Goal: Information Seeking & Learning: Learn about a topic

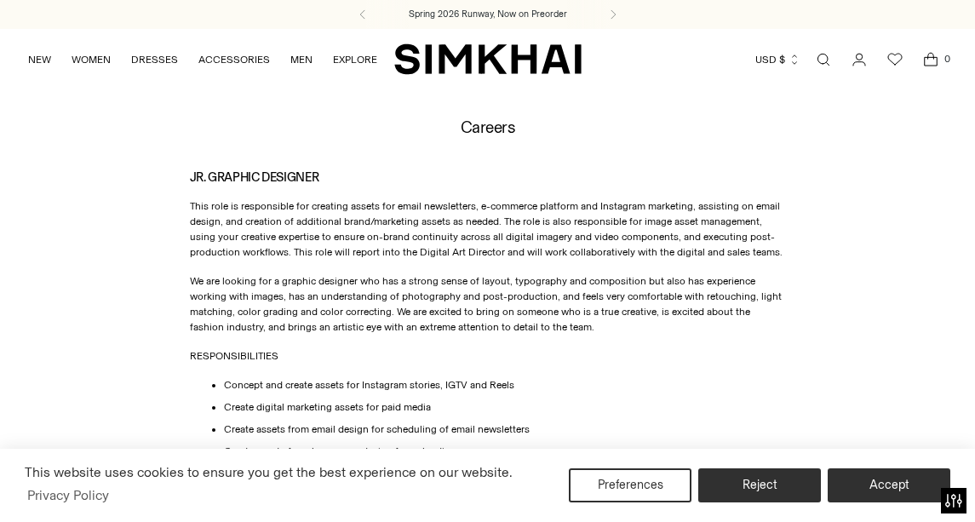
scroll to position [34, 0]
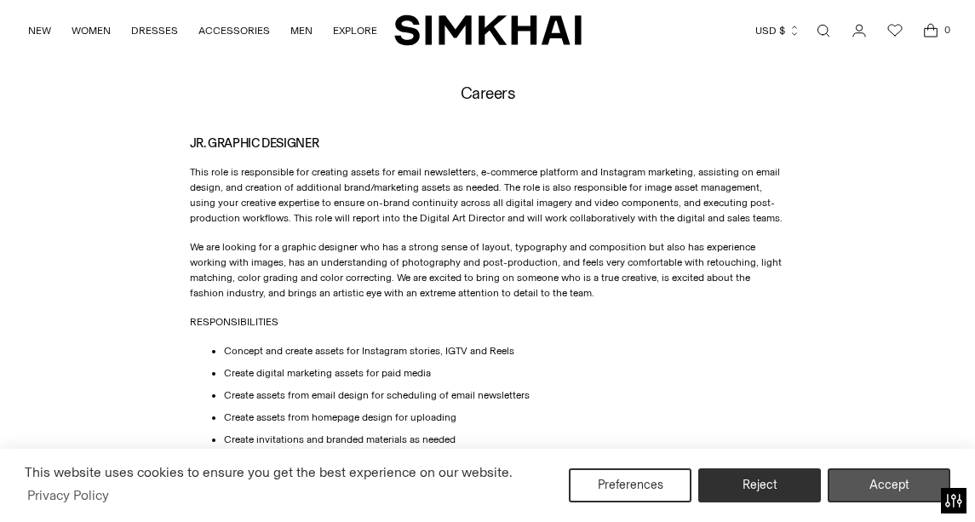
click at [876, 493] on button "Accept" at bounding box center [889, 486] width 123 height 34
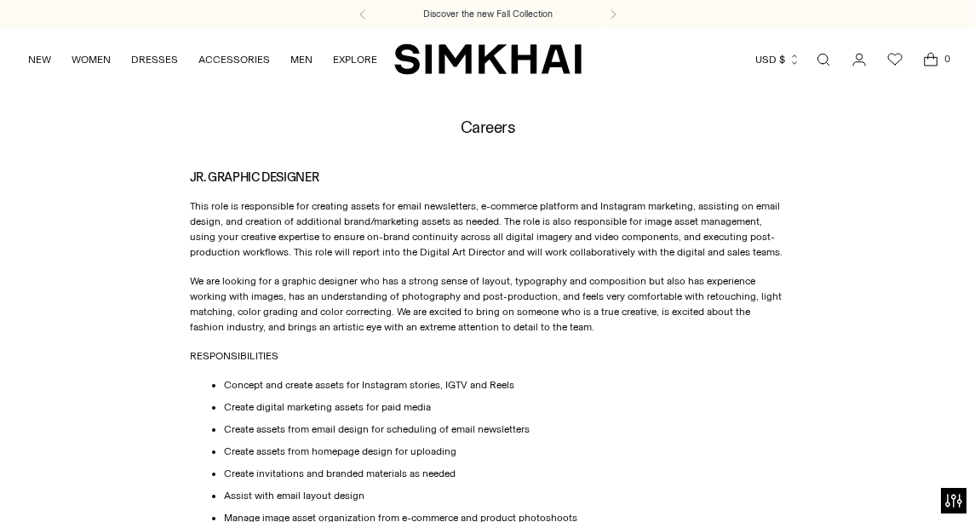
scroll to position [0, 0]
click at [492, 127] on h1 "Careers" at bounding box center [488, 127] width 55 height 18
click at [591, 127] on header "Careers" at bounding box center [488, 127] width 596 height 18
click at [816, 66] on span "Open search modal" at bounding box center [823, 59] width 19 height 19
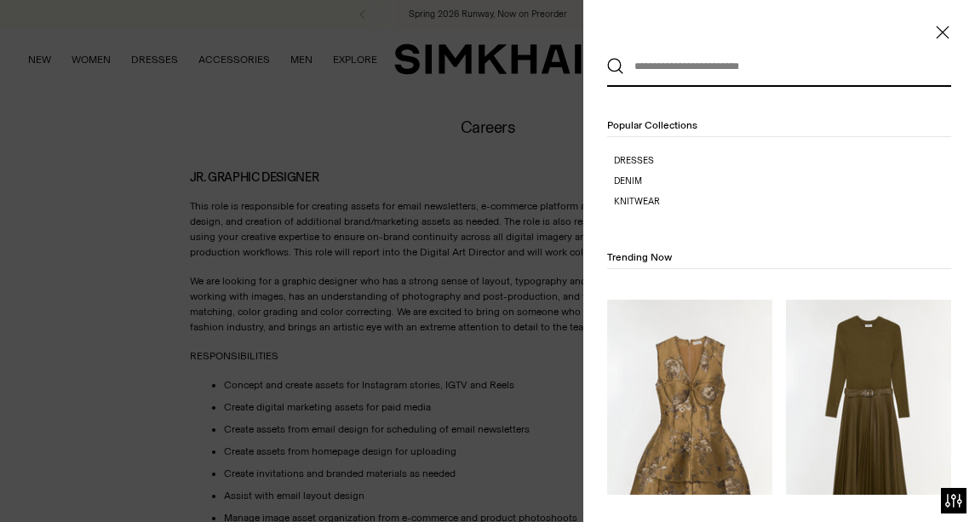
click at [462, 108] on div at bounding box center [487, 261] width 975 height 522
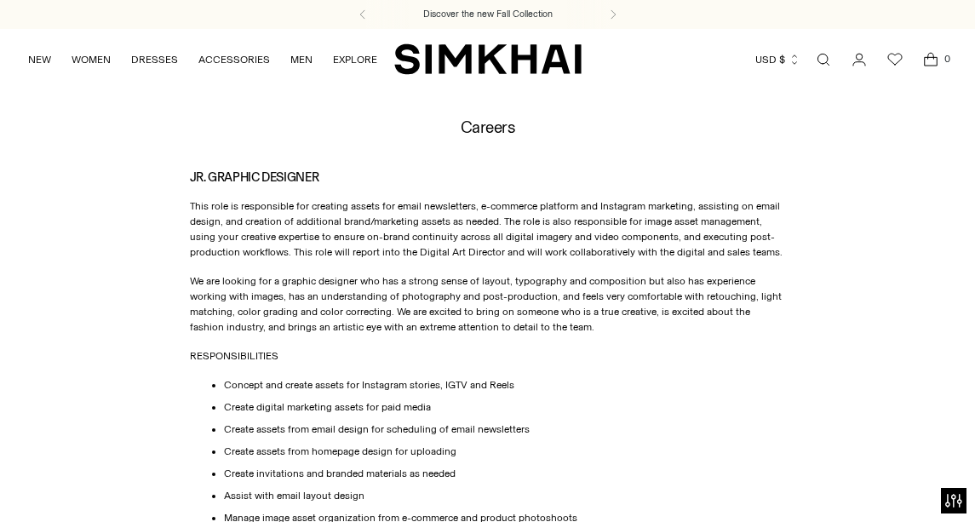
click at [360, 9] on icon at bounding box center [363, 14] width 20 height 10
click at [429, 14] on h3 "Spring 2026 Runway, Now on Preorder" at bounding box center [488, 15] width 158 height 14
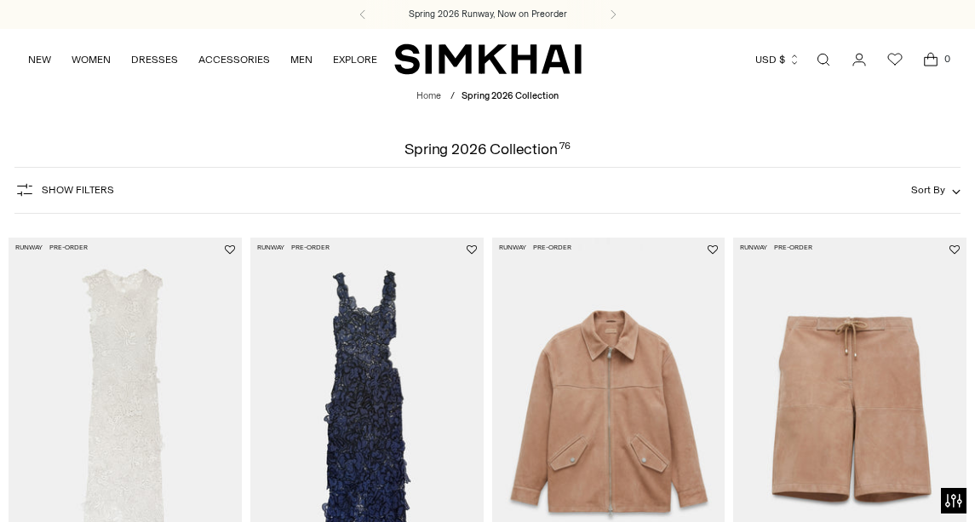
click at [821, 49] on span "Open search modal" at bounding box center [823, 59] width 27 height 27
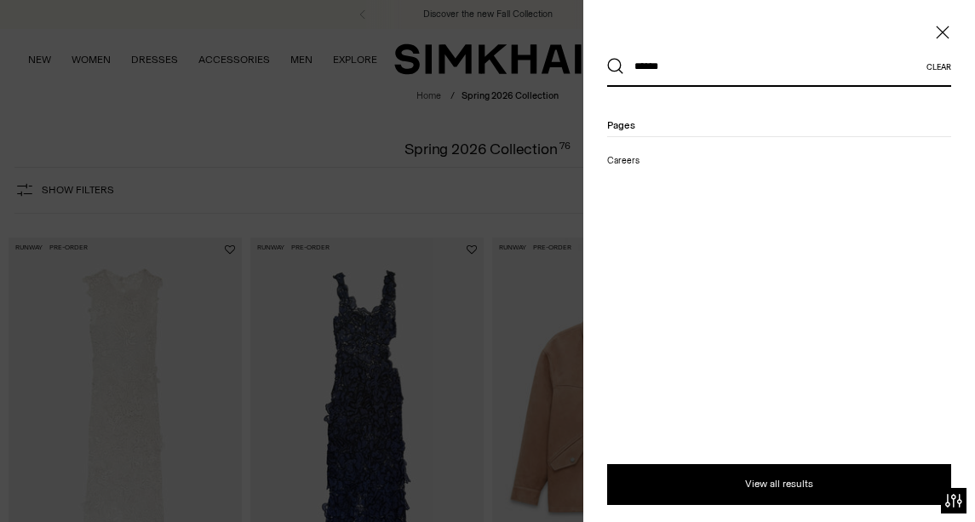
type input "******"
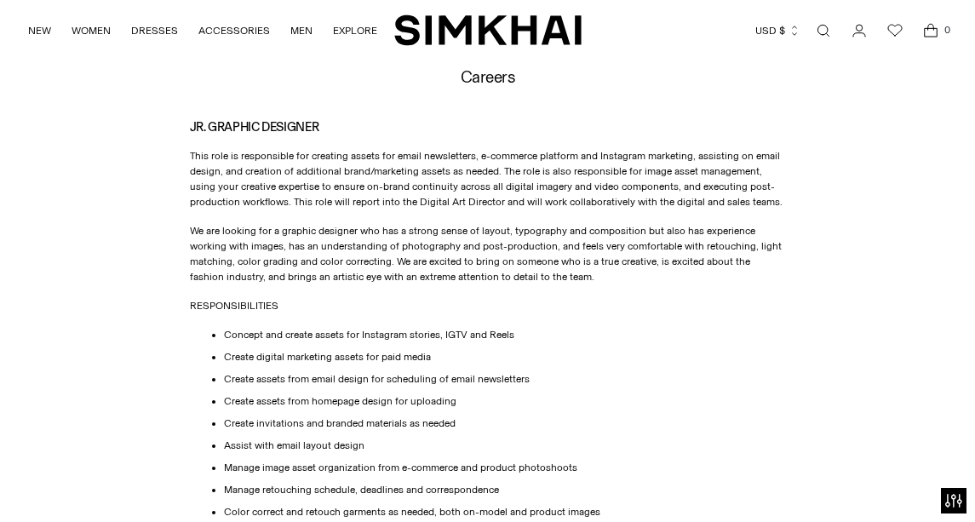
scroll to position [30, 0]
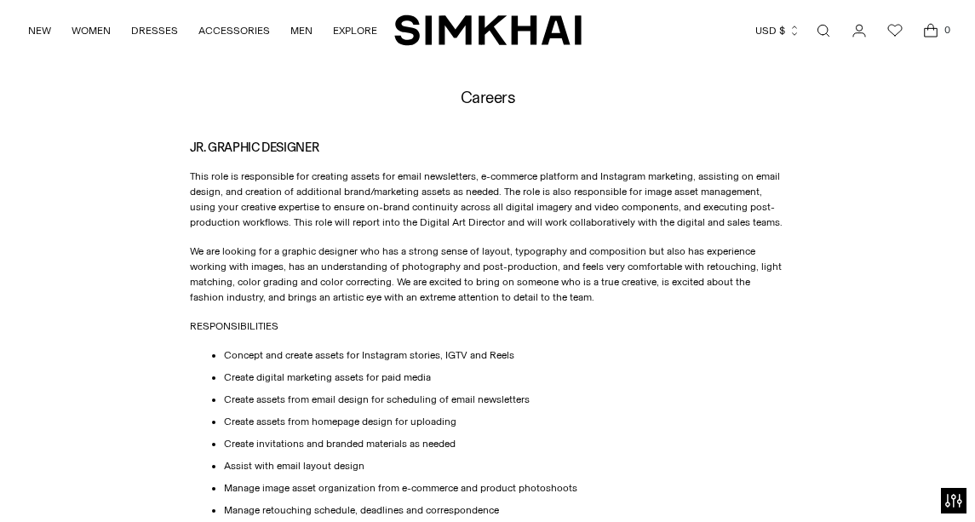
click at [487, 102] on h1 "Careers" at bounding box center [488, 98] width 55 height 18
